Goal: Check status: Check status

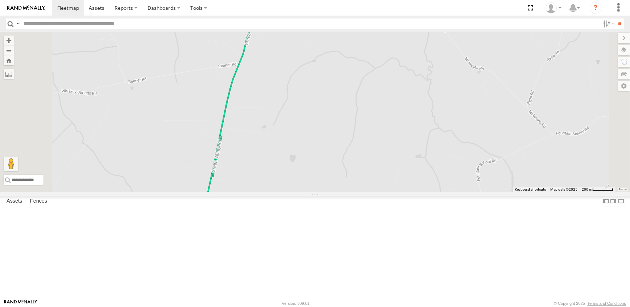
drag, startPoint x: 347, startPoint y: 94, endPoint x: 349, endPoint y: 118, distance: 23.6
click at [349, 118] on div "19 - [PERSON_NAME] 14 - [PERSON_NAME] 16 - [PERSON_NAME] 18 - SPARE" at bounding box center [315, 112] width 630 height 160
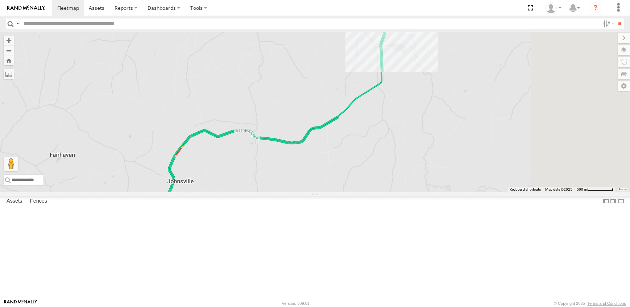
drag, startPoint x: 487, startPoint y: 53, endPoint x: 382, endPoint y: 230, distance: 206.5
click at [383, 192] on div "19 - [PERSON_NAME] 14 - [PERSON_NAME] 16 - [PERSON_NAME] 18 - SPARE" at bounding box center [315, 112] width 630 height 160
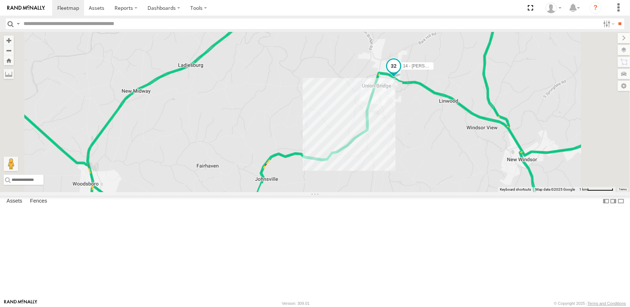
click at [400, 72] on span at bounding box center [393, 65] width 13 height 13
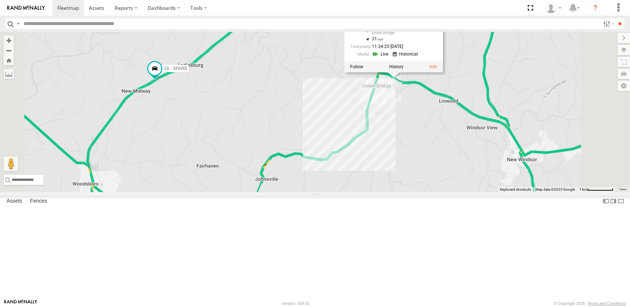
click at [520, 179] on div "19 - [PERSON_NAME] 14 - [GEOGRAPHIC_DATA] 16 - [PERSON_NAME] 18 - SPARE 14 - [P…" at bounding box center [315, 112] width 630 height 160
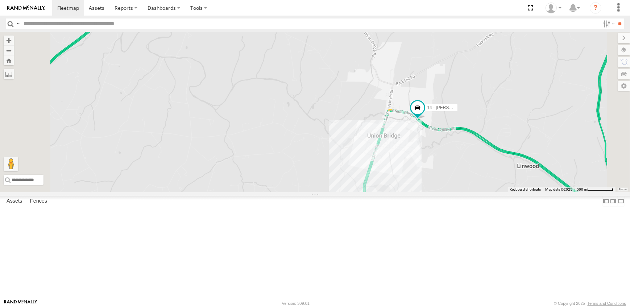
drag, startPoint x: 462, startPoint y: 109, endPoint x: 492, endPoint y: 174, distance: 70.5
click at [492, 174] on div "19 - [PERSON_NAME] 14 - [PERSON_NAME] 16 - [PERSON_NAME] 18 - SPARE" at bounding box center [315, 112] width 630 height 160
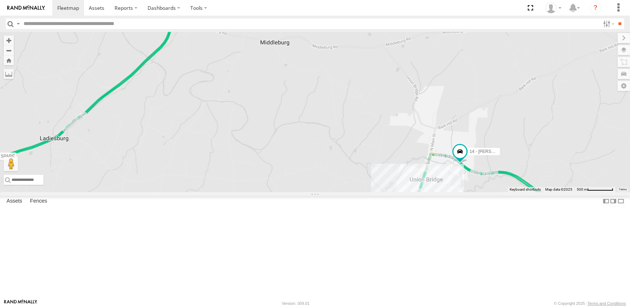
drag, startPoint x: 252, startPoint y: 89, endPoint x: 289, endPoint y: 126, distance: 52.5
click at [289, 126] on div "19 - [PERSON_NAME] 14 - [PERSON_NAME] 16 - [PERSON_NAME] 18 - SPARE" at bounding box center [315, 112] width 630 height 160
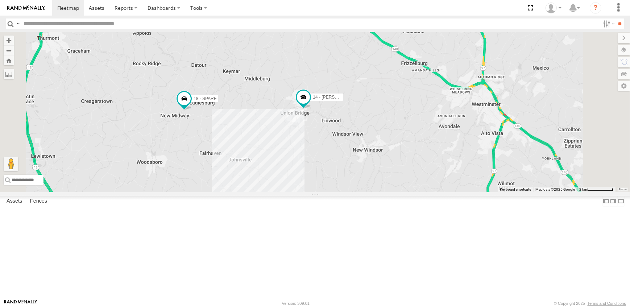
drag, startPoint x: 404, startPoint y: 280, endPoint x: 387, endPoint y: 193, distance: 89.3
click at [387, 192] on div "19 - [PERSON_NAME] 14 - [PERSON_NAME] 16 - [PERSON_NAME] 18 - SPARE" at bounding box center [315, 112] width 630 height 160
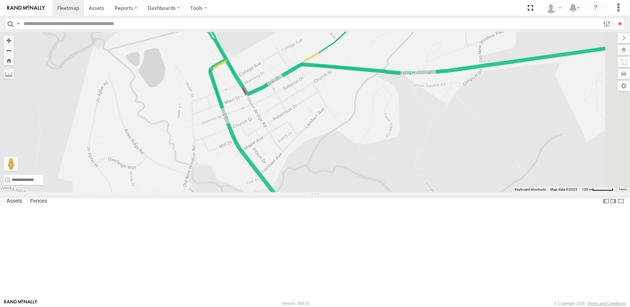
drag, startPoint x: 576, startPoint y: 114, endPoint x: 436, endPoint y: 164, distance: 148.3
click at [436, 164] on div "19 - [PERSON_NAME] 14 - [PERSON_NAME] 16 - [PERSON_NAME] 18 - SPARE" at bounding box center [315, 112] width 630 height 160
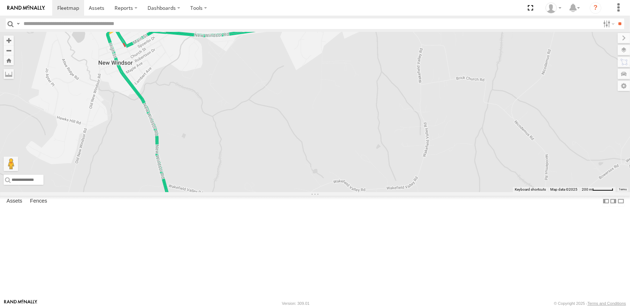
drag, startPoint x: 468, startPoint y: 246, endPoint x: 297, endPoint y: 188, distance: 180.6
click at [297, 188] on div "19 - [PERSON_NAME] 14 - [PERSON_NAME] 16 - [PERSON_NAME] 18 - SPARE" at bounding box center [315, 112] width 630 height 160
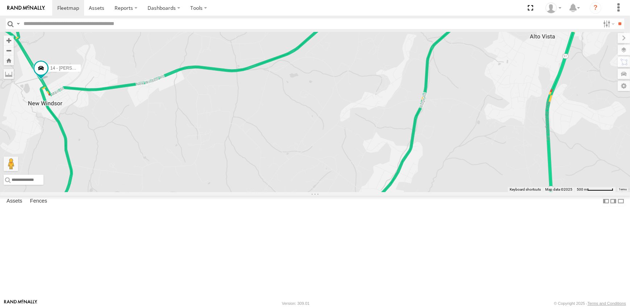
drag, startPoint x: 318, startPoint y: 206, endPoint x: 446, endPoint y: 103, distance: 164.4
click at [446, 103] on div "19 - [PERSON_NAME] 14 - [PERSON_NAME] 16 - [PERSON_NAME] 18 - SPARE" at bounding box center [315, 112] width 630 height 160
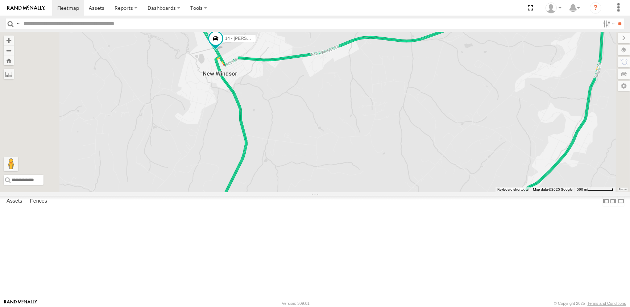
drag, startPoint x: 324, startPoint y: 128, endPoint x: 366, endPoint y: 186, distance: 71.6
click at [366, 186] on div "19 - [PERSON_NAME] 14 - [PERSON_NAME] 16 - [PERSON_NAME] 18 - SPARE" at bounding box center [315, 112] width 630 height 160
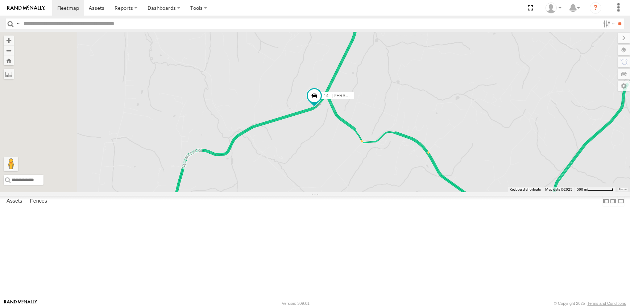
drag, startPoint x: 318, startPoint y: 278, endPoint x: 406, endPoint y: 177, distance: 133.8
click at [406, 177] on div "14 - [PERSON_NAME] 18 - SPARE" at bounding box center [315, 112] width 630 height 160
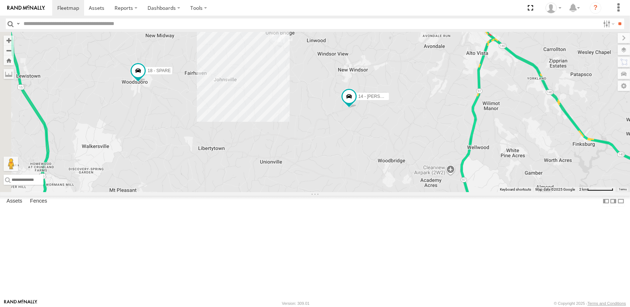
drag, startPoint x: 368, startPoint y: 261, endPoint x: 406, endPoint y: 230, distance: 48.8
click at [406, 192] on div "14 - [PERSON_NAME] 18 - SPARE" at bounding box center [315, 112] width 630 height 160
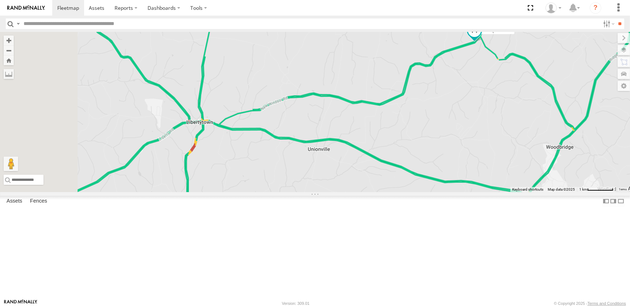
drag, startPoint x: 309, startPoint y: 243, endPoint x: 435, endPoint y: 247, distance: 125.8
click at [435, 192] on div "14 - [PERSON_NAME] 18 - SPARE" at bounding box center [315, 112] width 630 height 160
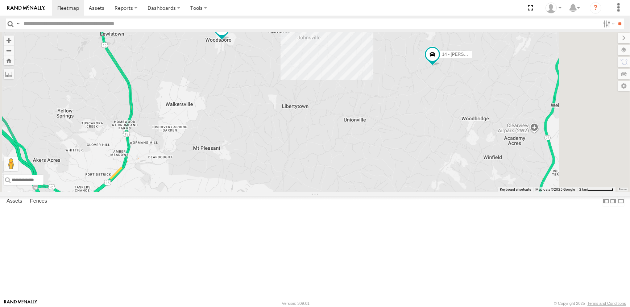
drag, startPoint x: 399, startPoint y: 265, endPoint x: 417, endPoint y: 205, distance: 63.3
click at [417, 192] on div "14 - [PERSON_NAME] 18 - SPARE" at bounding box center [315, 112] width 630 height 160
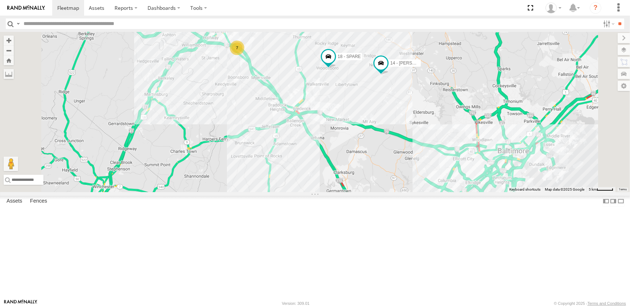
drag, startPoint x: 357, startPoint y: 280, endPoint x: 407, endPoint y: 208, distance: 87.8
click at [402, 192] on div "14 - [PERSON_NAME] 18 - SPARE 7 16 - [PERSON_NAME]" at bounding box center [315, 112] width 630 height 160
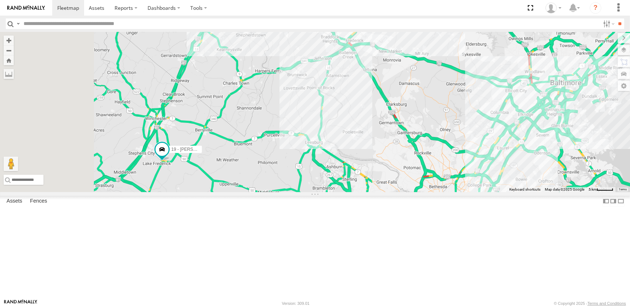
drag, startPoint x: 292, startPoint y: 282, endPoint x: 363, endPoint y: 189, distance: 117.3
click at [363, 189] on div "14 - [PERSON_NAME] 18 - SPARE 7 16 - [PERSON_NAME] 19 - [PERSON_NAME]" at bounding box center [315, 112] width 630 height 160
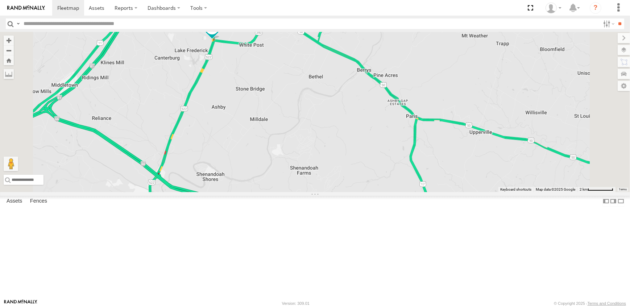
drag, startPoint x: 258, startPoint y: 240, endPoint x: 298, endPoint y: 169, distance: 81.3
click at [298, 169] on div "14 - [PERSON_NAME] 18 - SPARE 16 - [PERSON_NAME] 19 - [PERSON_NAME]" at bounding box center [315, 112] width 630 height 160
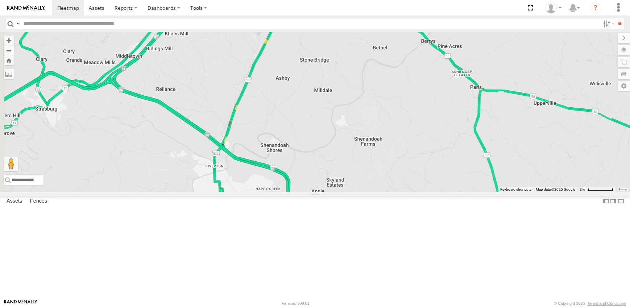
drag, startPoint x: 259, startPoint y: 221, endPoint x: 324, endPoint y: 192, distance: 71.0
click at [324, 192] on div "14 - [PERSON_NAME] 18 - SPARE 16 - [PERSON_NAME] 19 - [PERSON_NAME]" at bounding box center [315, 112] width 630 height 160
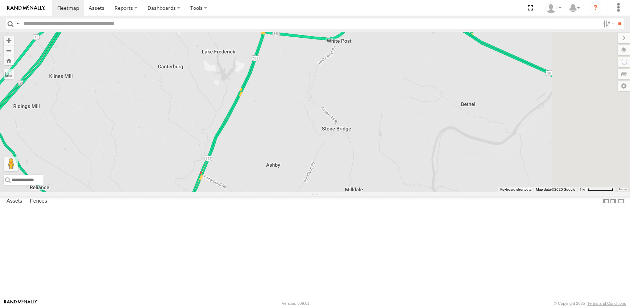
drag, startPoint x: 392, startPoint y: 122, endPoint x: 355, endPoint y: 225, distance: 109.0
click at [355, 192] on div "14 - [PERSON_NAME] 18 - SPARE 16 - [PERSON_NAME] 19 - [PERSON_NAME]" at bounding box center [315, 112] width 630 height 160
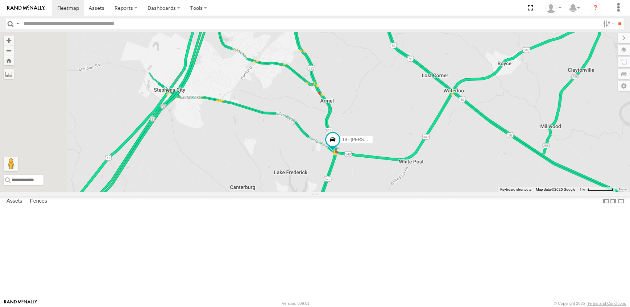
drag, startPoint x: 245, startPoint y: 157, endPoint x: 370, endPoint y: 206, distance: 134.9
click at [370, 192] on div "14 - [PERSON_NAME] 18 - SPARE 16 - [PERSON_NAME] 19 - [PERSON_NAME]" at bounding box center [315, 112] width 630 height 160
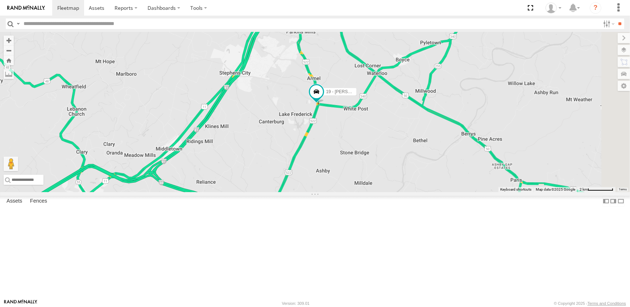
drag, startPoint x: 508, startPoint y: 258, endPoint x: 424, endPoint y: 180, distance: 114.6
click at [424, 180] on div "14 - [PERSON_NAME] 18 - SPARE 16 - [PERSON_NAME] 19 - [PERSON_NAME]" at bounding box center [315, 112] width 630 height 160
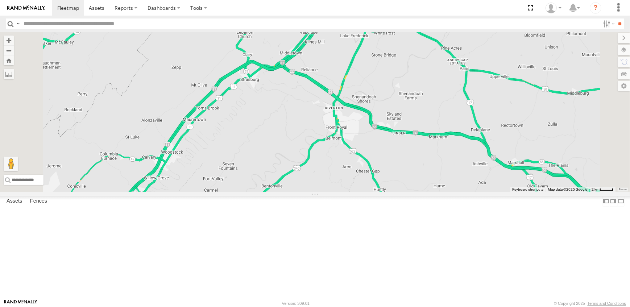
drag, startPoint x: 306, startPoint y: 260, endPoint x: 380, endPoint y: 137, distance: 144.3
click at [380, 137] on div "14 - [PERSON_NAME] 18 - SPARE 16 - [PERSON_NAME] 19 - [PERSON_NAME]" at bounding box center [315, 112] width 630 height 160
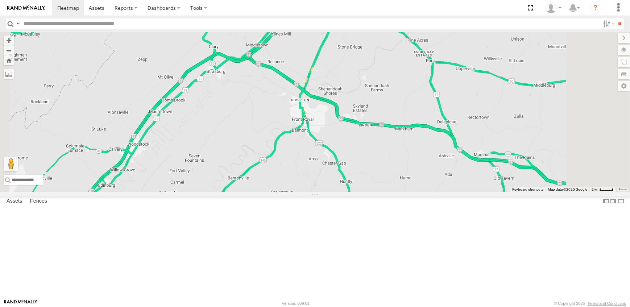
drag, startPoint x: 517, startPoint y: 174, endPoint x: 436, endPoint y: 232, distance: 100.2
click at [436, 192] on div "14 - [PERSON_NAME] 18 - SPARE 16 - [PERSON_NAME] 19 - [PERSON_NAME]" at bounding box center [315, 112] width 630 height 160
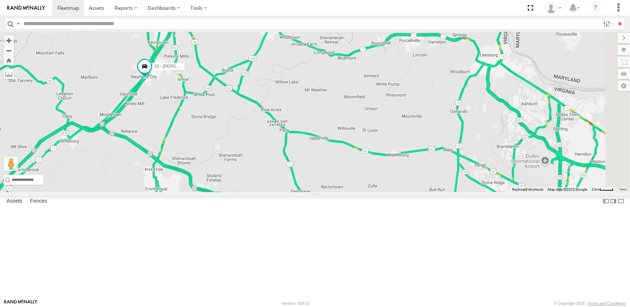
drag, startPoint x: 525, startPoint y: 182, endPoint x: 409, endPoint y: 230, distance: 125.6
click at [409, 192] on div "19 - [PERSON_NAME]" at bounding box center [315, 112] width 630 height 160
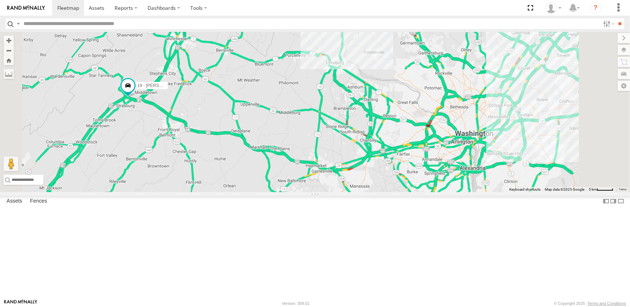
drag, startPoint x: 392, startPoint y: 271, endPoint x: 349, endPoint y: 219, distance: 67.9
click at [349, 192] on div "19 - [PERSON_NAME] 14 - [PERSON_NAME] 18 - SPARE" at bounding box center [315, 112] width 630 height 160
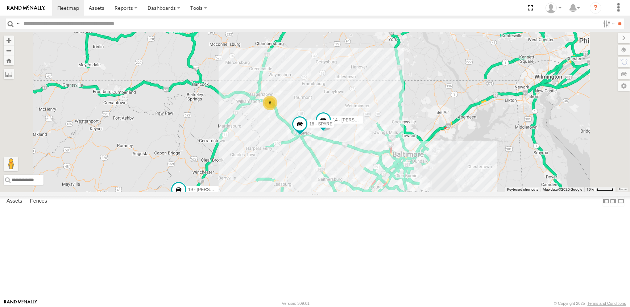
drag, startPoint x: 391, startPoint y: 139, endPoint x: 363, endPoint y: 213, distance: 78.5
click at [363, 192] on div "19 - [PERSON_NAME] 14 - [PERSON_NAME] 18 - SPARE 8" at bounding box center [315, 112] width 630 height 160
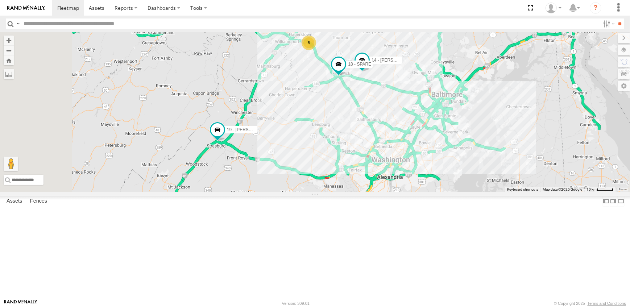
drag, startPoint x: 269, startPoint y: 271, endPoint x: 363, endPoint y: 193, distance: 121.8
click at [363, 192] on div "19 - [PERSON_NAME] 14 - [PERSON_NAME] 18 - SPARE 8" at bounding box center [315, 112] width 630 height 160
